Goal: Entertainment & Leisure: Consume media (video, audio)

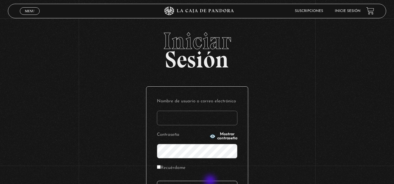
type input "Paolaque"
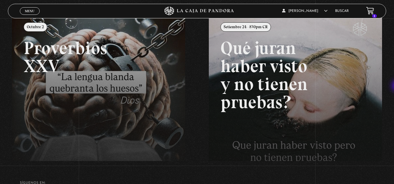
scroll to position [68, 0]
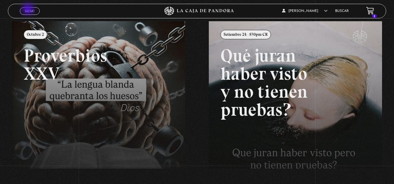
click at [29, 10] on span "Menu" at bounding box center [30, 10] width 10 height 3
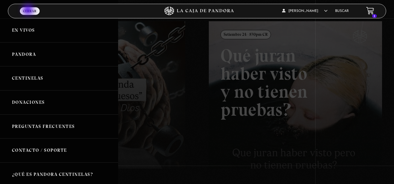
click at [29, 10] on span "Cerrar" at bounding box center [29, 10] width 13 height 3
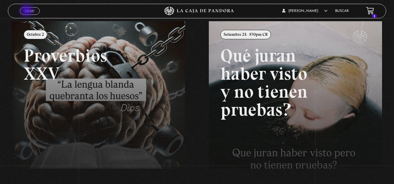
click at [27, 11] on span "Menu" at bounding box center [30, 10] width 10 height 3
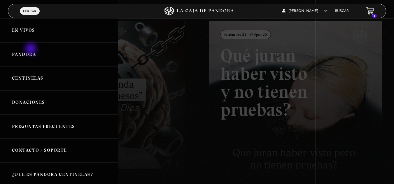
click at [31, 50] on link "Pandora" at bounding box center [59, 55] width 118 height 24
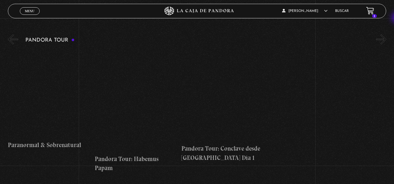
scroll to position [752, 0]
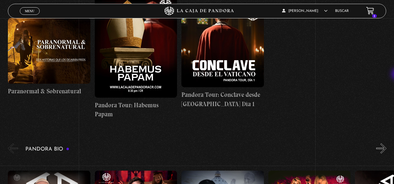
drag, startPoint x: 398, startPoint y: 75, endPoint x: 290, endPoint y: 129, distance: 120.9
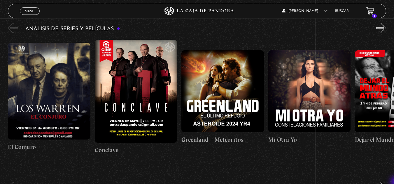
scroll to position [1043, 0]
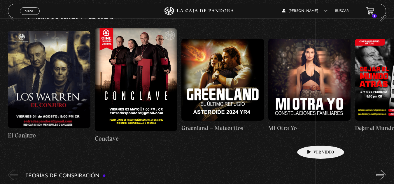
click at [311, 137] on link "Mi Otra Yo" at bounding box center [309, 86] width 82 height 120
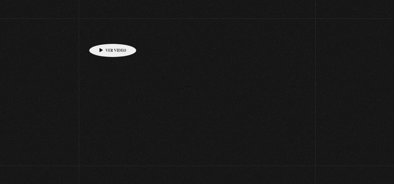
scroll to position [1043, 0]
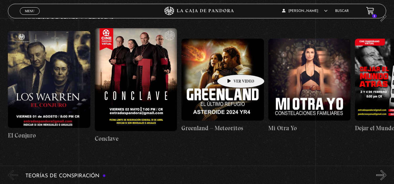
click at [231, 66] on figure at bounding box center [222, 80] width 82 height 82
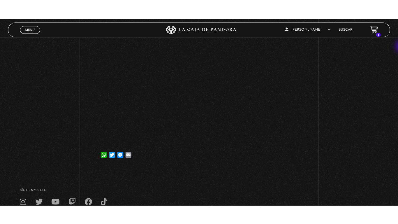
scroll to position [105, 0]
